Goal: Task Accomplishment & Management: Manage account settings

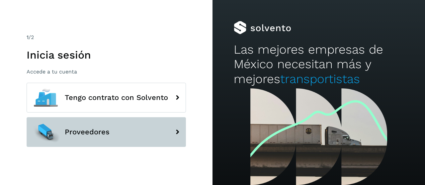
click at [103, 142] on button "Proveedores" at bounding box center [106, 132] width 159 height 30
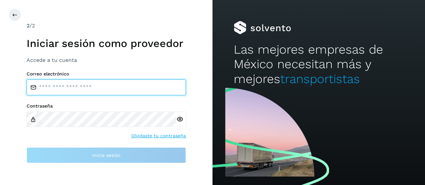
click at [83, 89] on input "email" at bounding box center [106, 88] width 159 height 16
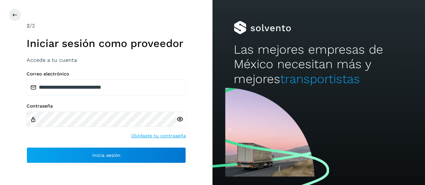
click at [181, 124] on div at bounding box center [181, 120] width 10 height 16
click at [179, 120] on icon at bounding box center [179, 119] width 7 height 7
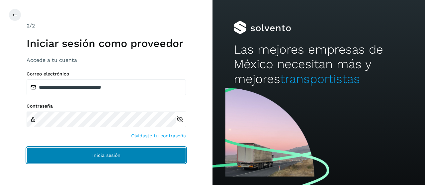
click at [149, 160] on button "Inicia sesión" at bounding box center [106, 156] width 159 height 16
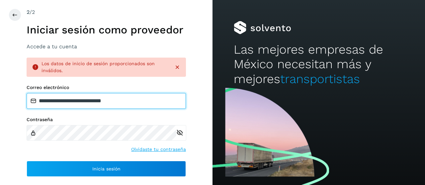
click at [77, 102] on input "**********" at bounding box center [106, 101] width 159 height 16
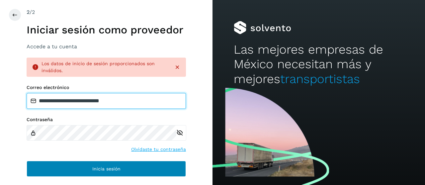
type input "**********"
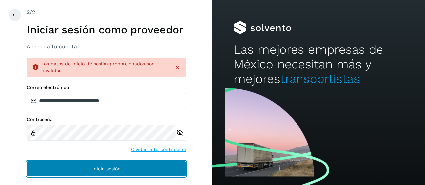
click at [101, 167] on span "Inicia sesión" at bounding box center [106, 169] width 28 height 5
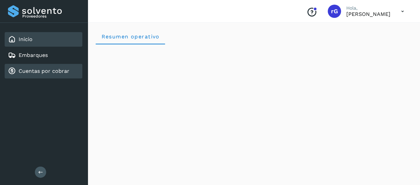
click at [29, 71] on link "Cuentas por cobrar" at bounding box center [44, 71] width 51 height 6
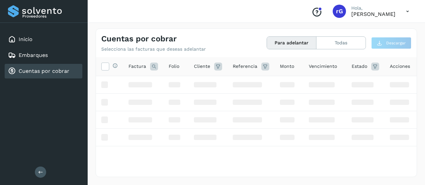
click at [407, 9] on icon at bounding box center [407, 12] width 14 height 14
click at [295, 26] on div at bounding box center [212, 92] width 425 height 185
click at [322, 40] on button "Todas" at bounding box center [340, 43] width 49 height 12
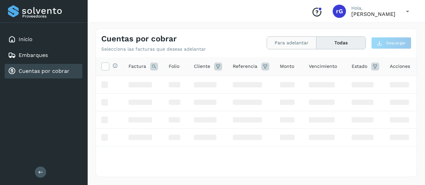
click at [316, 46] on button "Para adelantar" at bounding box center [340, 43] width 49 height 12
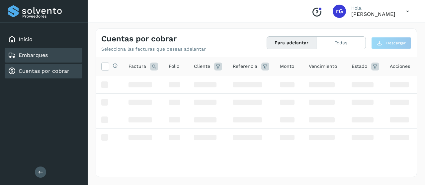
click at [59, 51] on div "Embarques" at bounding box center [44, 55] width 78 height 15
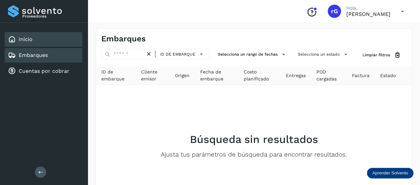
click at [50, 34] on div "Inicio" at bounding box center [44, 39] width 78 height 15
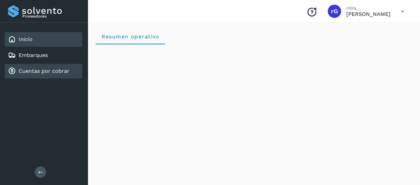
click at [76, 69] on div "Cuentas por cobrar" at bounding box center [44, 71] width 78 height 15
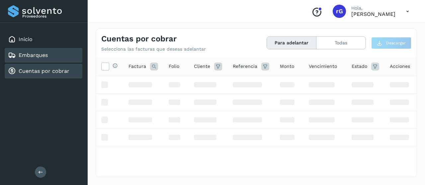
click at [69, 56] on div "Embarques" at bounding box center [44, 55] width 78 height 15
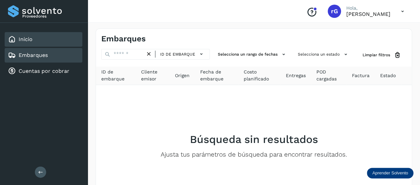
click at [74, 39] on div "Inicio" at bounding box center [44, 39] width 78 height 15
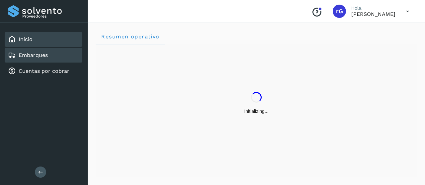
click at [78, 55] on div "Embarques" at bounding box center [44, 55] width 78 height 15
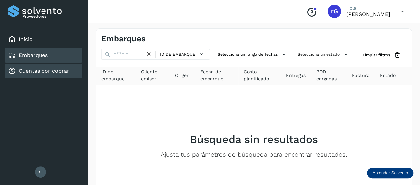
click at [75, 68] on div "Cuentas por cobrar" at bounding box center [44, 71] width 78 height 15
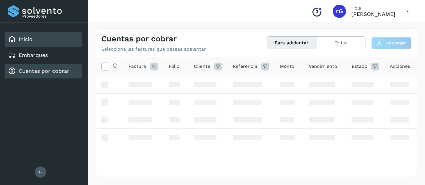
click at [79, 38] on div "Inicio" at bounding box center [44, 39] width 78 height 15
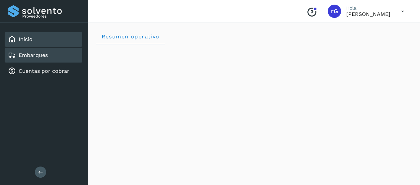
click at [65, 57] on div "Embarques" at bounding box center [44, 55] width 78 height 15
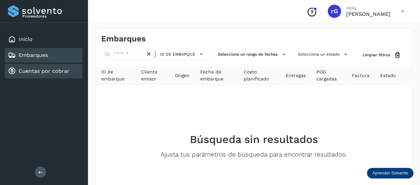
click at [65, 71] on link "Cuentas por cobrar" at bounding box center [44, 71] width 51 height 6
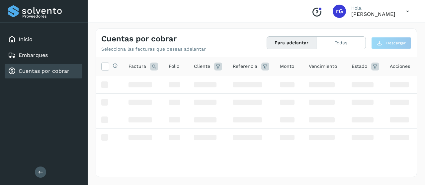
click at [409, 11] on icon at bounding box center [407, 12] width 14 height 14
click at [355, 29] on div "Cerrar sesión" at bounding box center [374, 30] width 79 height 13
